Goal: Information Seeking & Learning: Learn about a topic

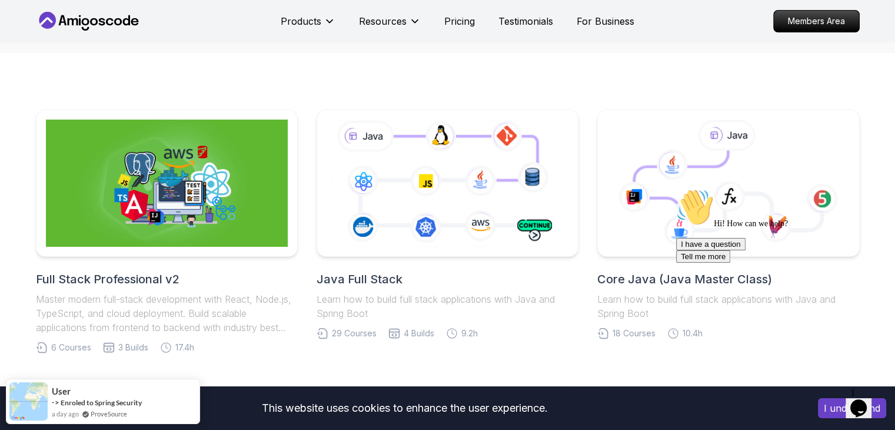
scroll to position [204, 0]
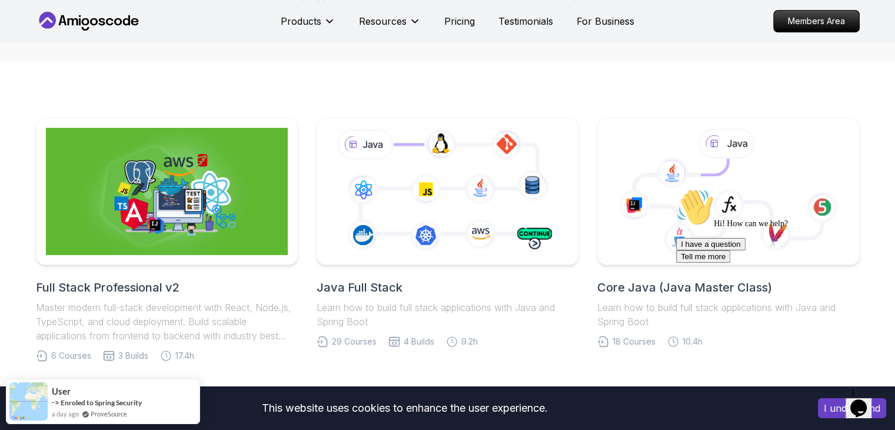
click at [703, 179] on icon at bounding box center [679, 186] width 99 height 58
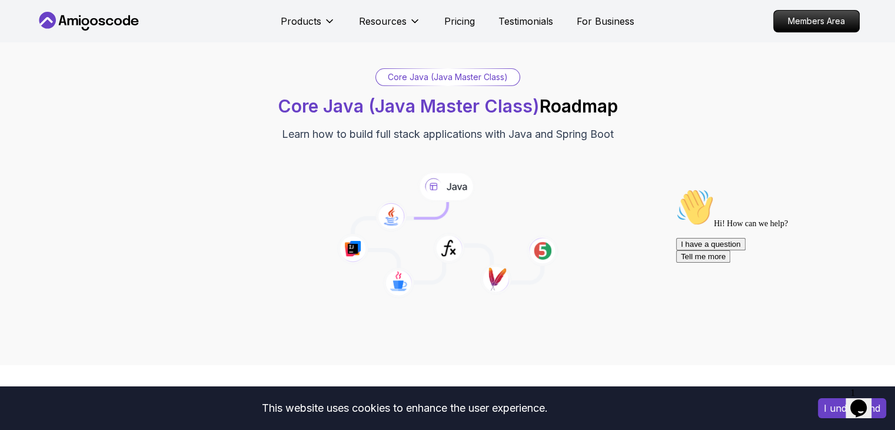
scroll to position [36, 0]
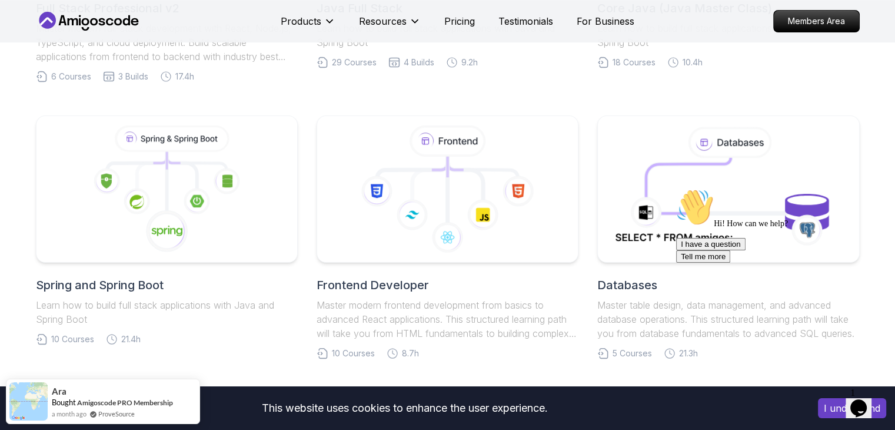
scroll to position [485, 0]
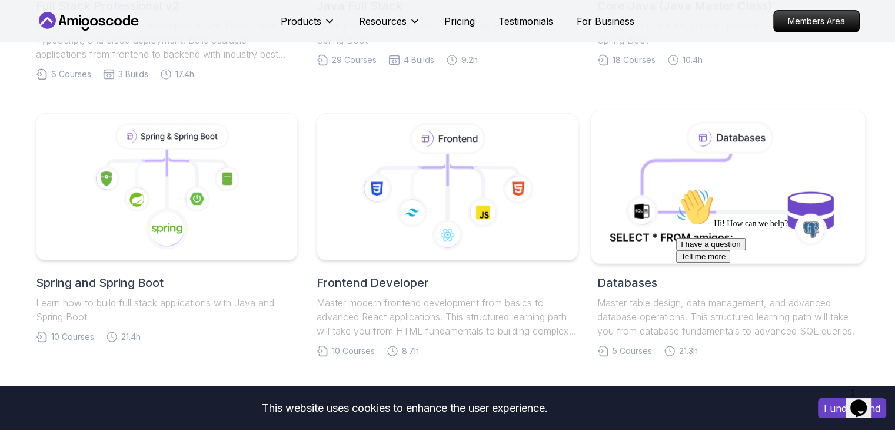
drag, startPoint x: 18, startPoint y: 4, endPoint x: 650, endPoint y: 250, distance: 678.6
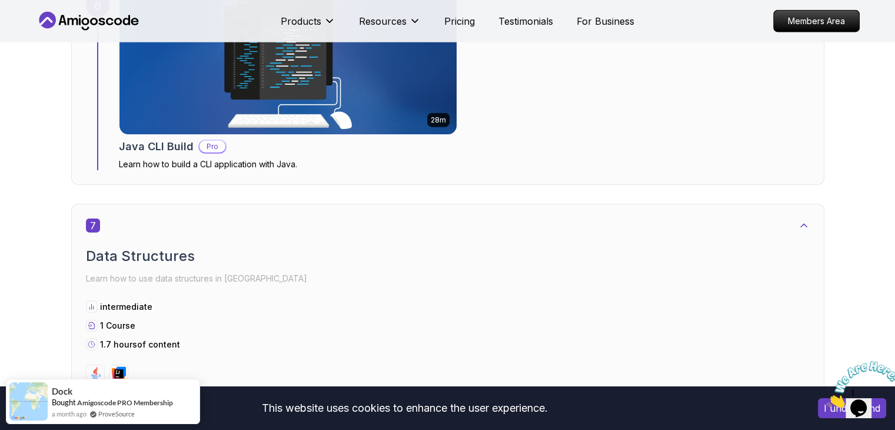
scroll to position [2975, 0]
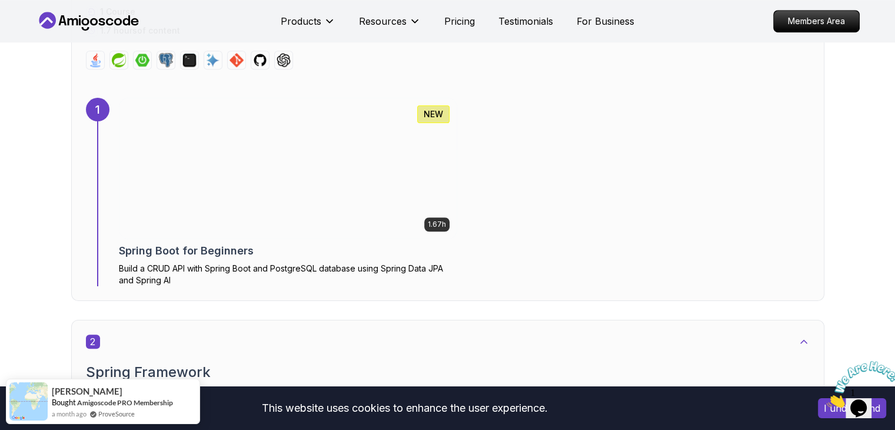
scroll to position [769, 0]
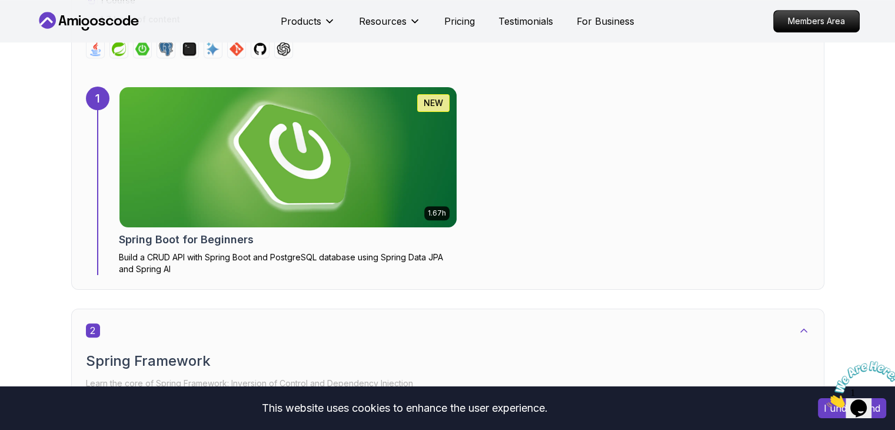
click at [827, 399] on icon "Close" at bounding box center [827, 404] width 0 height 10
